Goal: Entertainment & Leisure: Browse casually

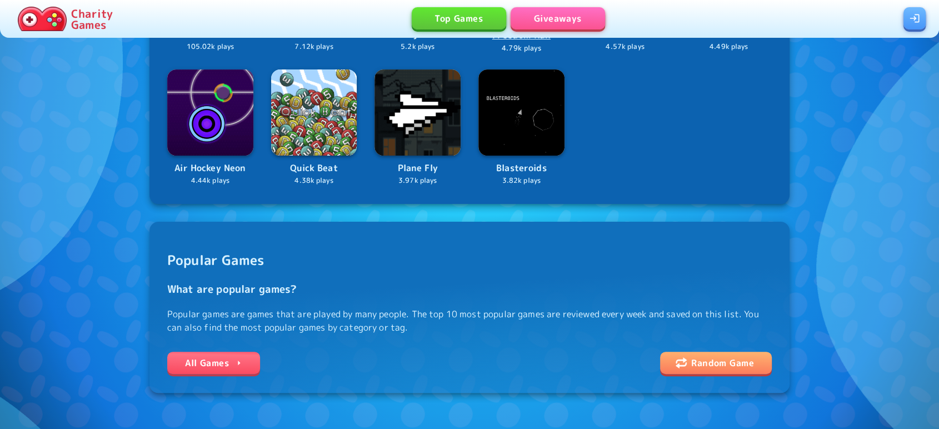
scroll to position [315, 0]
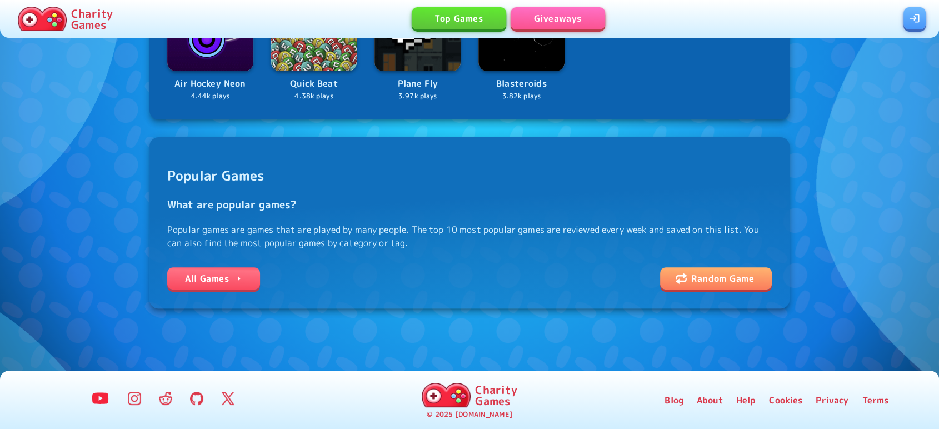
click at [214, 276] on link "All Games" at bounding box center [213, 278] width 93 height 22
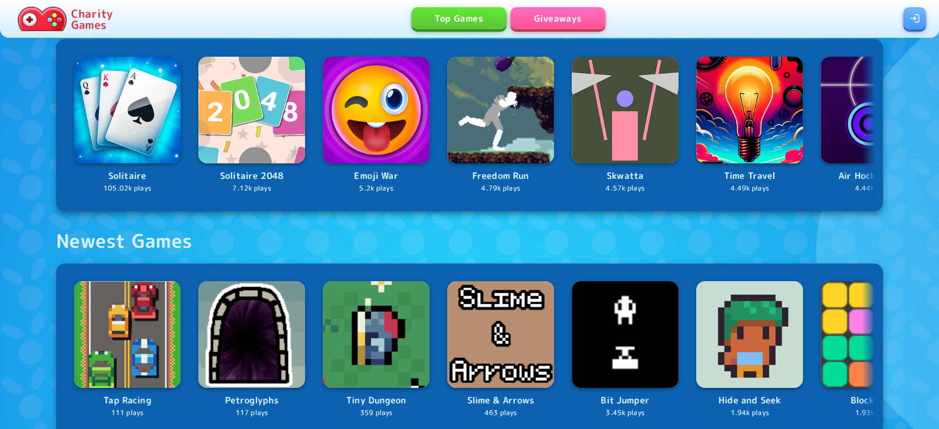
scroll to position [699, 0]
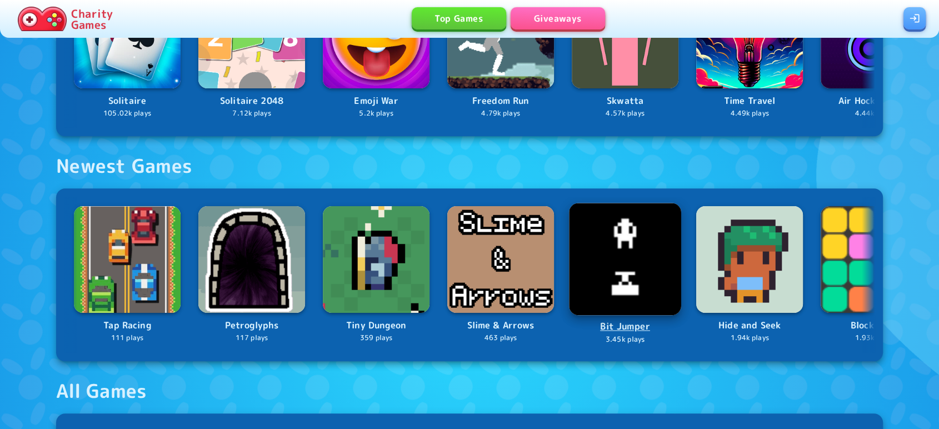
click at [642, 279] on img at bounding box center [625, 259] width 112 height 112
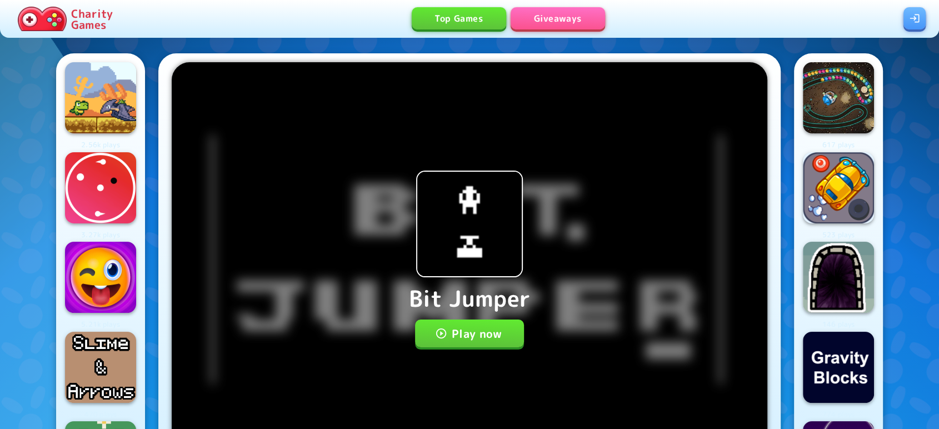
click at [453, 341] on button "Play now" at bounding box center [469, 333] width 109 height 28
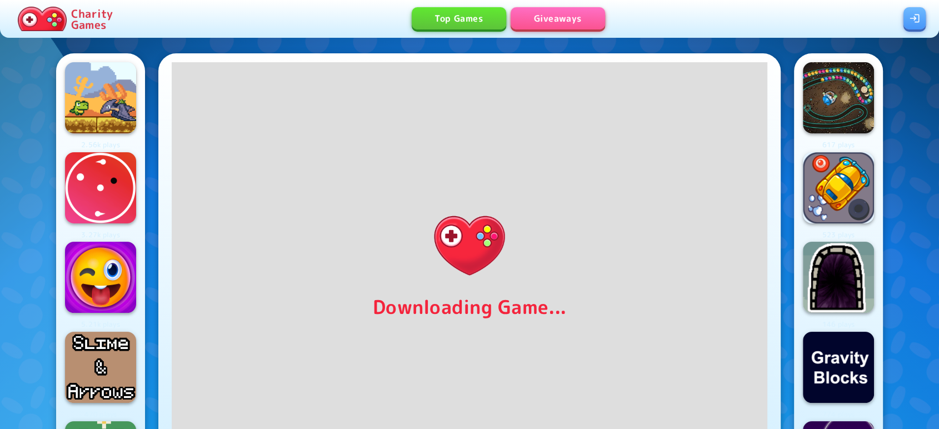
scroll to position [37, 0]
